Goal: Navigation & Orientation: Find specific page/section

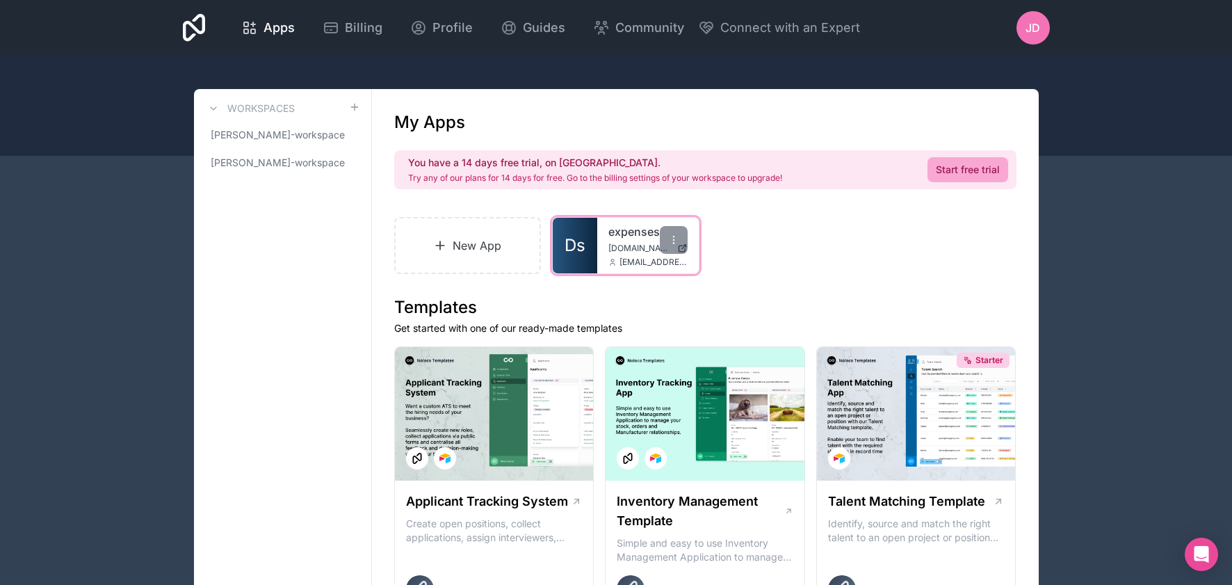
click at [630, 255] on div "expenses [DOMAIN_NAME] [EMAIL_ADDRESS][DOMAIN_NAME]" at bounding box center [648, 246] width 102 height 56
click at [595, 232] on link "Ds" at bounding box center [575, 246] width 45 height 56
